Goal: Task Accomplishment & Management: Manage account settings

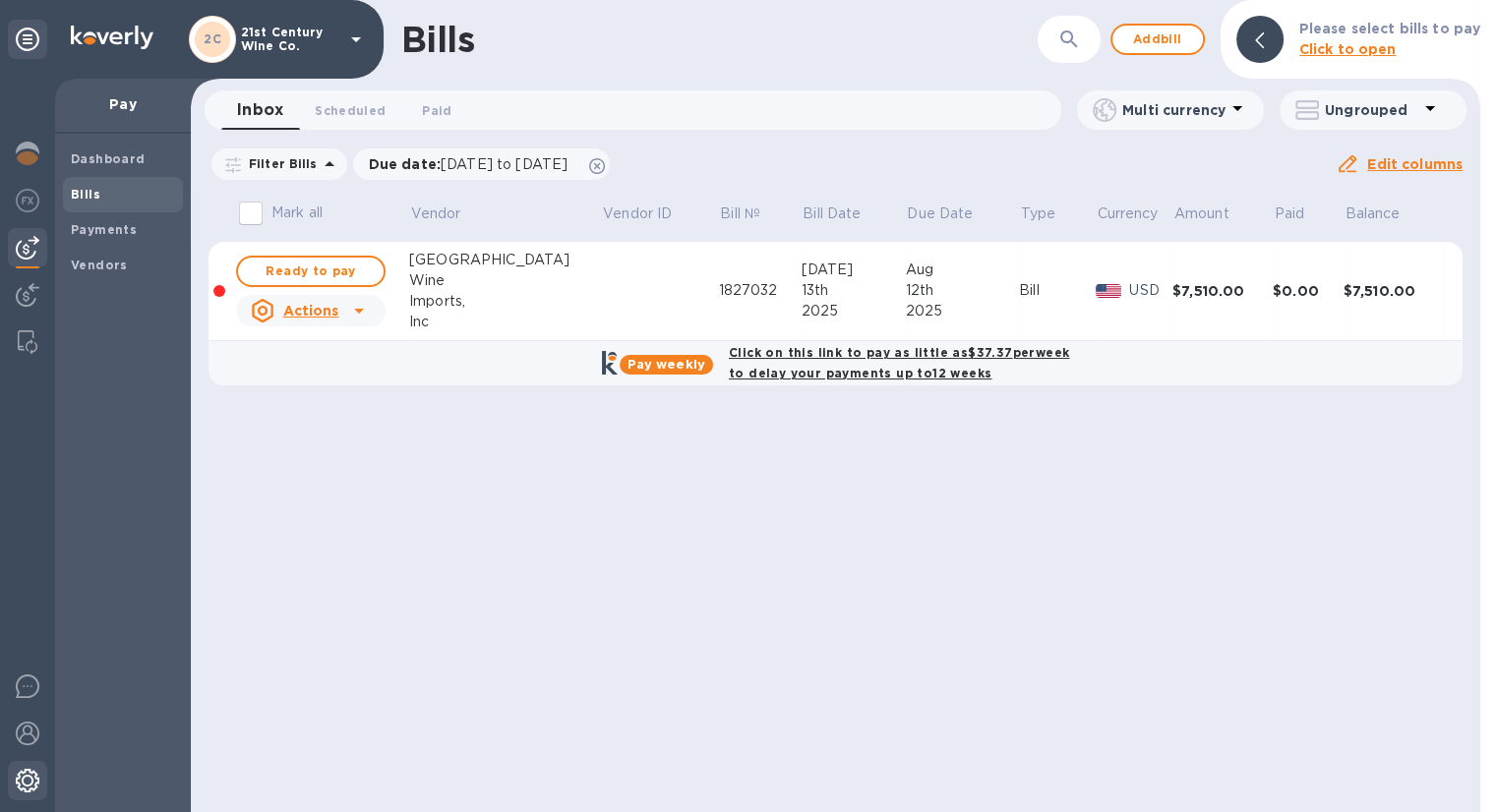
click at [26, 786] on img at bounding box center [28, 780] width 24 height 24
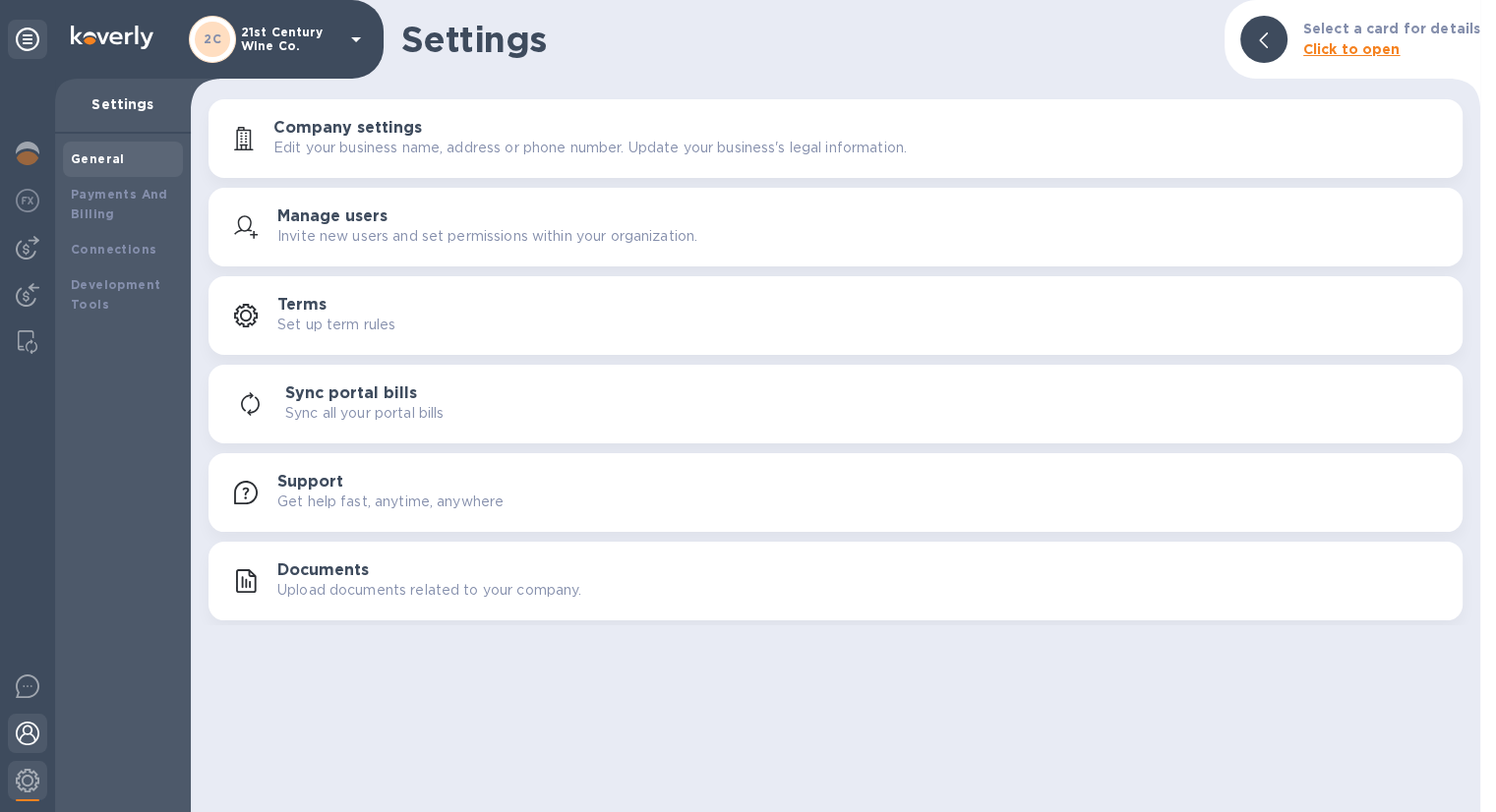
click at [44, 733] on div at bounding box center [28, 736] width 40 height 43
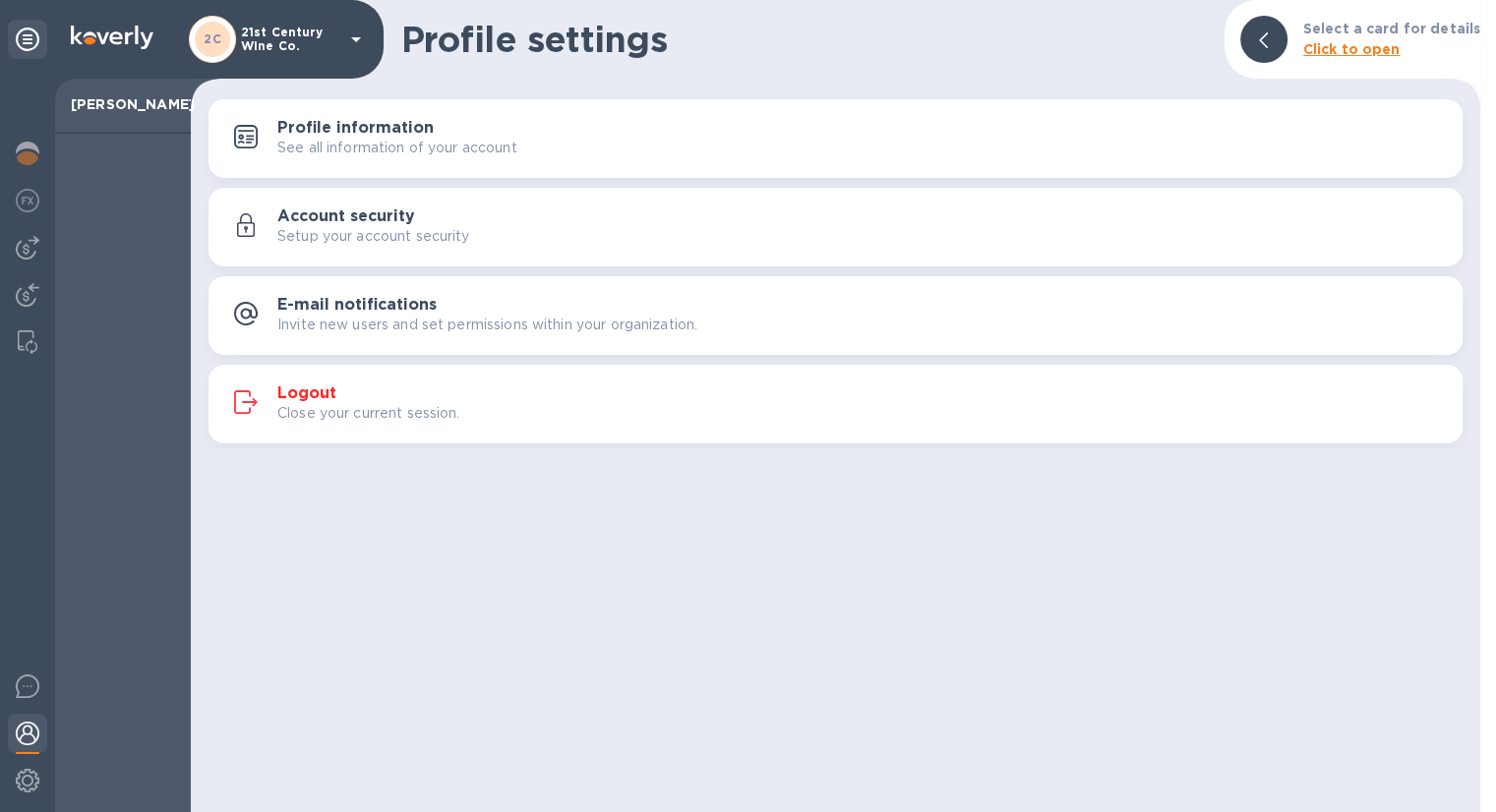
click at [301, 387] on h3 "Logout" at bounding box center [307, 393] width 59 height 19
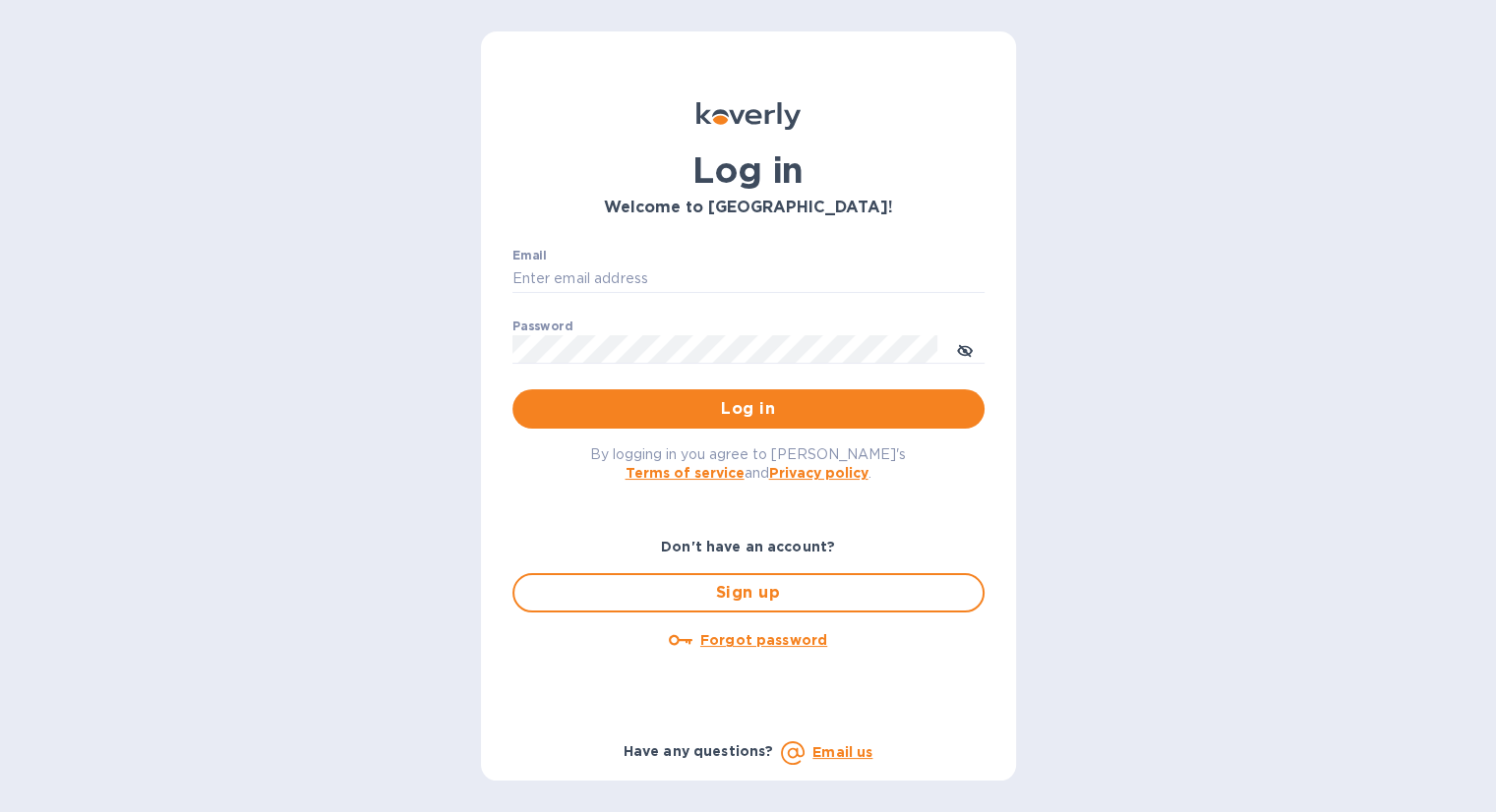
type input "[EMAIL_ADDRESS][DOMAIN_NAME]"
